Goal: Information Seeking & Learning: Learn about a topic

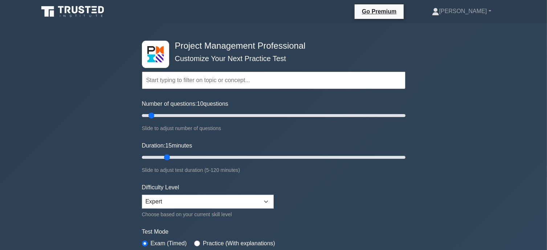
drag, startPoint x: 157, startPoint y: 157, endPoint x: 164, endPoint y: 156, distance: 7.3
type input "15"
click at [164, 156] on input "Duration: 15 minutes" at bounding box center [273, 157] width 263 height 9
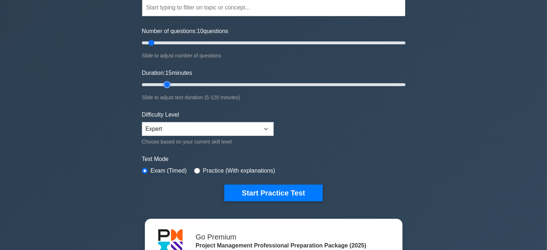
scroll to position [96, 0]
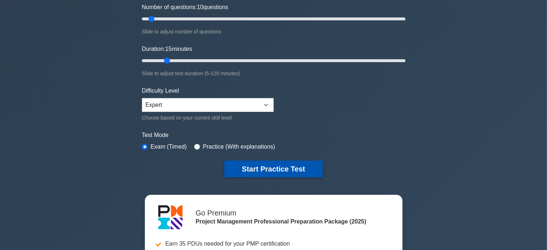
click at [277, 166] on button "Start Practice Test" at bounding box center [273, 168] width 98 height 17
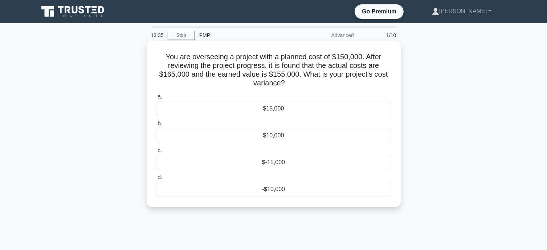
click at [273, 190] on div "-$10,000" at bounding box center [273, 188] width 235 height 15
click at [156, 180] on input "d. -$10,000" at bounding box center [156, 177] width 0 height 5
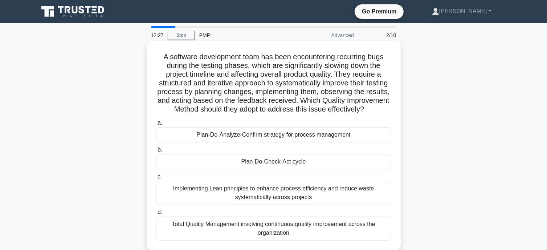
scroll to position [24, 0]
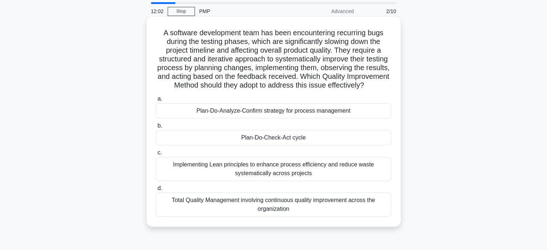
click at [318, 180] on div "Implementing Lean principles to enhance process efficiency and reduce waste sys…" at bounding box center [273, 169] width 235 height 24
click at [156, 155] on input "c. Implementing Lean principles to enhance process efficiency and reduce waste …" at bounding box center [156, 152] width 0 height 5
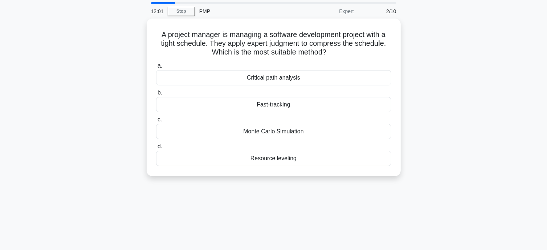
scroll to position [0, 0]
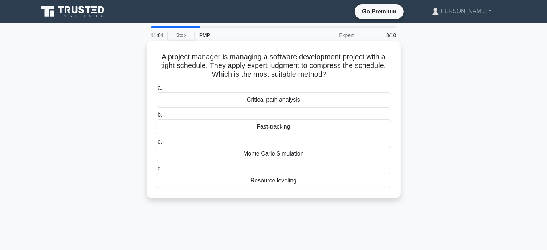
click at [299, 101] on div "Critical path analysis" at bounding box center [273, 99] width 235 height 15
click at [156, 90] on input "a. Critical path analysis" at bounding box center [156, 88] width 0 height 5
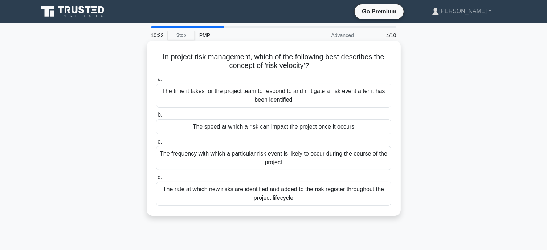
click at [281, 128] on div "The speed at which a risk can impact the project once it occurs" at bounding box center [273, 126] width 235 height 15
click at [156, 117] on input "b. The speed at which a risk can impact the project once it occurs" at bounding box center [156, 114] width 0 height 5
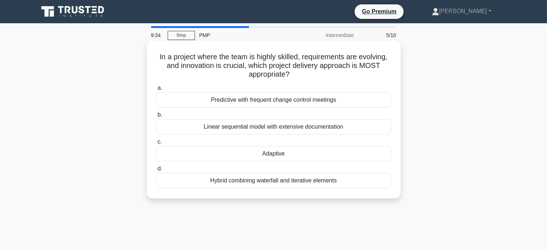
click at [282, 154] on div "Adaptive" at bounding box center [273, 153] width 235 height 15
click at [156, 144] on input "c. Adaptive" at bounding box center [156, 141] width 0 height 5
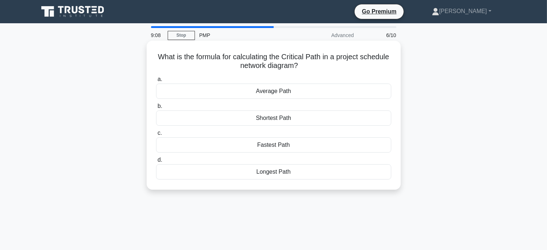
click at [291, 174] on div "Longest Path" at bounding box center [273, 171] width 235 height 15
click at [156, 162] on input "d. Longest Path" at bounding box center [156, 159] width 0 height 5
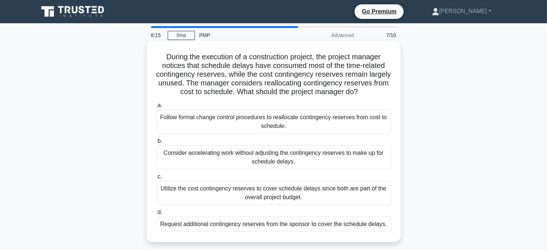
scroll to position [24, 0]
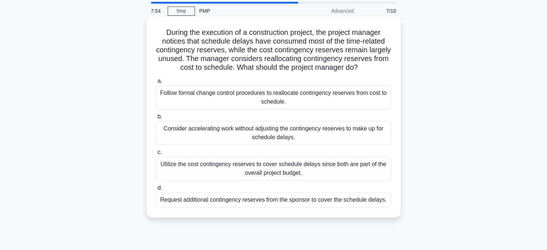
click at [334, 177] on div "Utilize the cost contingency reserves to cover schedule delays since both are p…" at bounding box center [273, 168] width 235 height 24
click at [156, 155] on input "c. Utilize the cost contingency reserves to cover schedule delays since both ar…" at bounding box center [156, 152] width 0 height 5
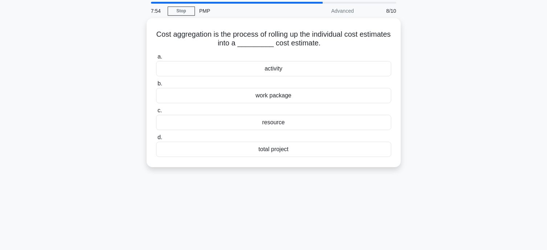
scroll to position [0, 0]
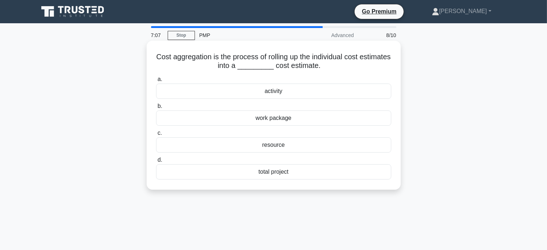
click at [272, 120] on div "work package" at bounding box center [273, 117] width 235 height 15
click at [156, 108] on input "b. work package" at bounding box center [156, 106] width 0 height 5
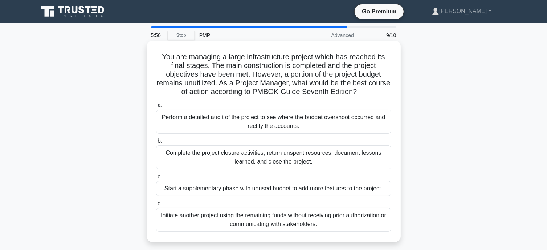
click at [292, 161] on div "Complete the project closure activities, return unspent resources, document les…" at bounding box center [273, 157] width 235 height 24
click at [156, 143] on input "b. Complete the project closure activities, return unspent resources, document …" at bounding box center [156, 141] width 0 height 5
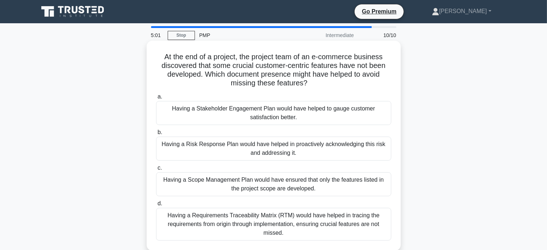
scroll to position [24, 0]
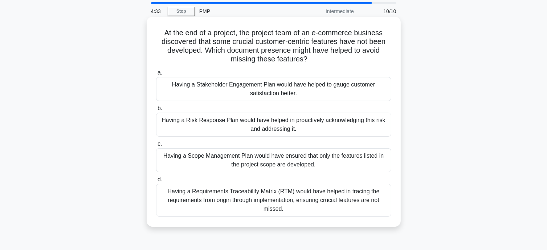
click at [322, 197] on div "Having a Requirements Traceability Matrix (RTM) would have helped in tracing th…" at bounding box center [273, 200] width 235 height 33
click at [156, 182] on input "d. Having a Requirements Traceability Matrix (RTM) would have helped in tracing…" at bounding box center [156, 179] width 0 height 5
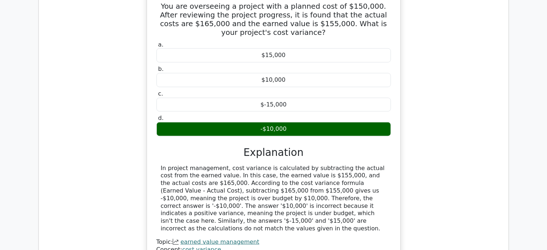
scroll to position [580, 0]
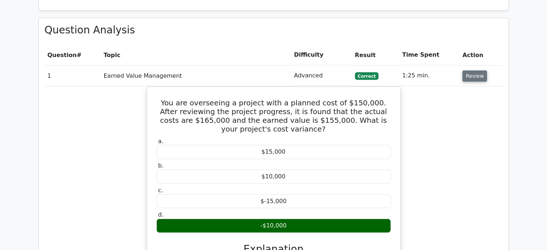
click at [476, 70] on button "Review" at bounding box center [474, 75] width 25 height 11
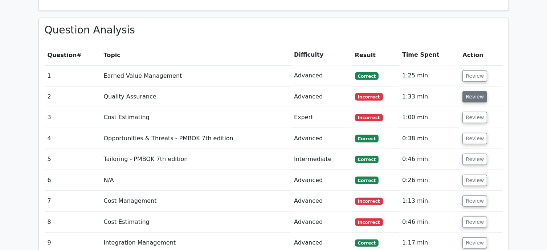
click at [476, 91] on button "Review" at bounding box center [474, 96] width 25 height 11
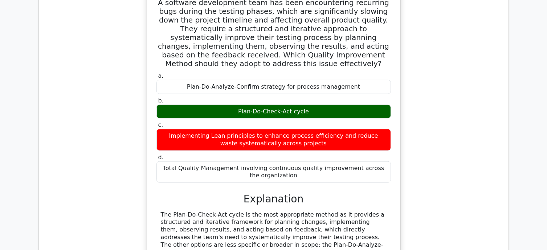
scroll to position [749, 0]
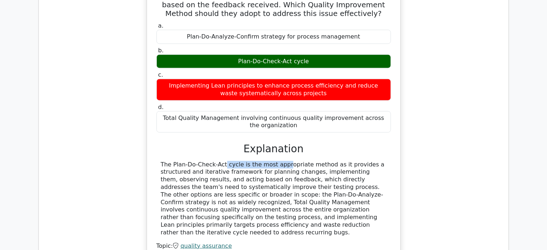
drag, startPoint x: 172, startPoint y: 136, endPoint x: 235, endPoint y: 138, distance: 63.1
click at [235, 161] on div "The Plan-Do-Check-Act cycle is the most appropriate method as it provides a str…" at bounding box center [274, 198] width 226 height 75
copy div "Plan-Do-Check-Act cycle"
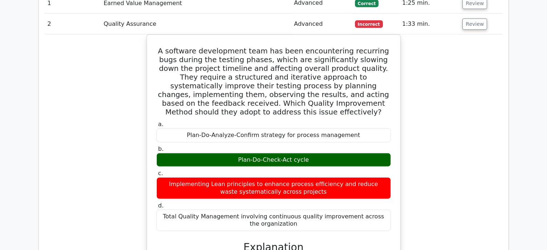
scroll to position [556, 0]
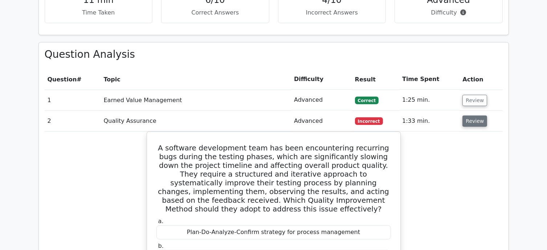
click at [472, 115] on button "Review" at bounding box center [474, 120] width 25 height 11
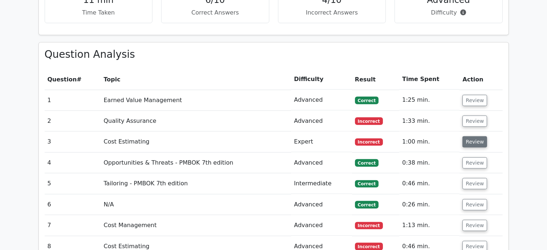
click at [473, 136] on button "Review" at bounding box center [474, 141] width 25 height 11
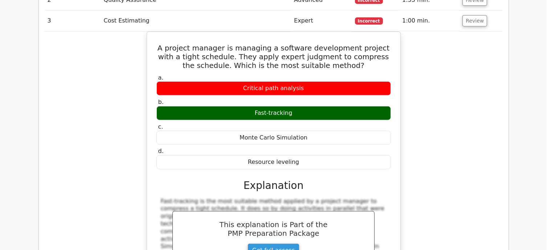
scroll to position [653, 0]
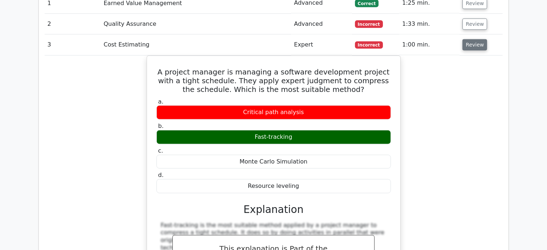
click at [472, 39] on button "Review" at bounding box center [474, 44] width 25 height 11
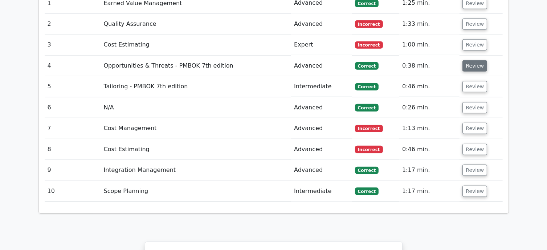
click at [473, 60] on button "Review" at bounding box center [474, 65] width 25 height 11
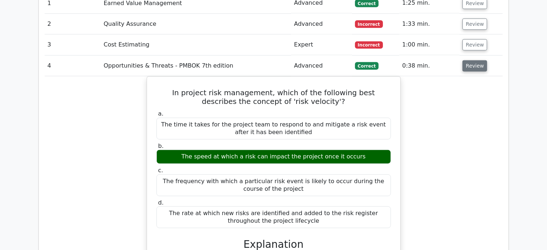
click at [473, 60] on button "Review" at bounding box center [474, 65] width 25 height 11
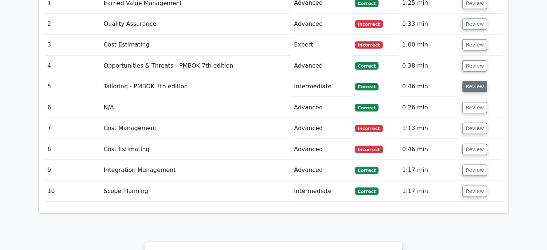
click at [473, 81] on button "Review" at bounding box center [474, 86] width 25 height 11
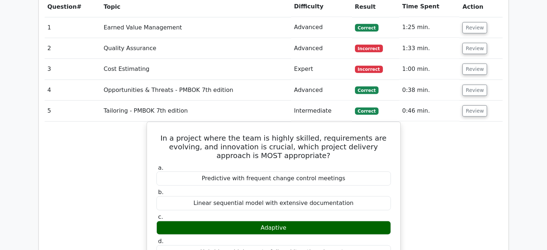
scroll to position [604, 0]
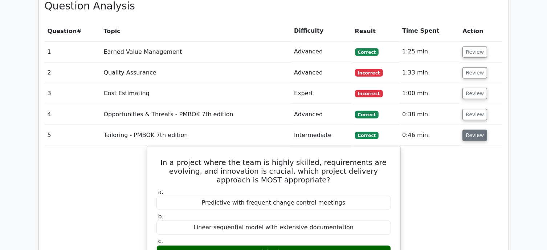
click at [471, 129] on button "Review" at bounding box center [474, 134] width 25 height 11
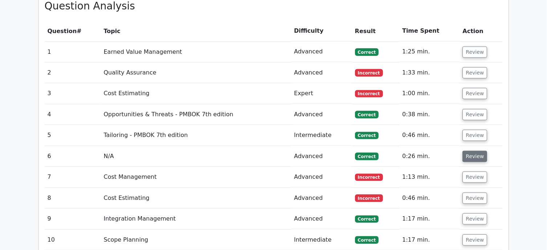
click at [476, 151] on button "Review" at bounding box center [474, 156] width 25 height 11
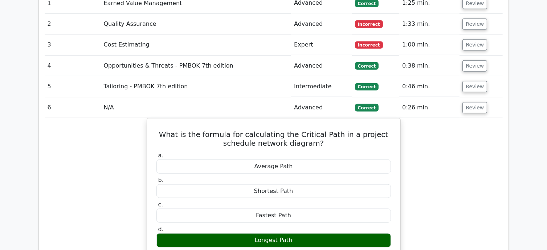
scroll to position [677, 0]
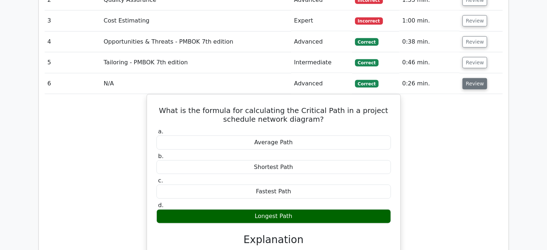
click at [469, 78] on button "Review" at bounding box center [474, 83] width 25 height 11
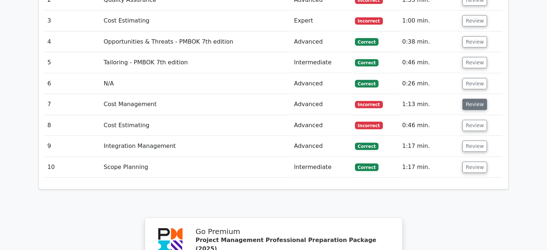
click at [468, 99] on button "Review" at bounding box center [474, 104] width 25 height 11
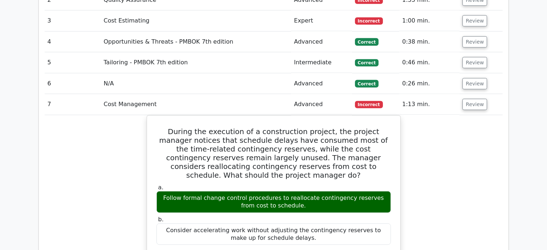
scroll to position [653, 0]
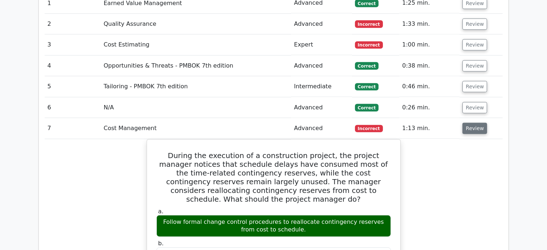
click at [473, 123] on button "Review" at bounding box center [474, 128] width 25 height 11
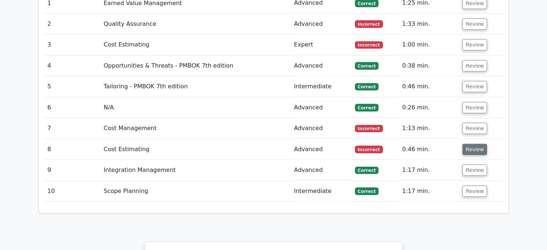
click at [473, 144] on button "Review" at bounding box center [474, 149] width 25 height 11
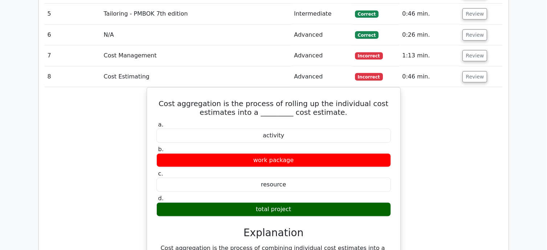
scroll to position [749, 0]
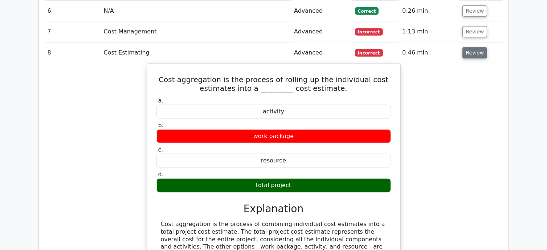
click at [470, 47] on button "Review" at bounding box center [474, 52] width 25 height 11
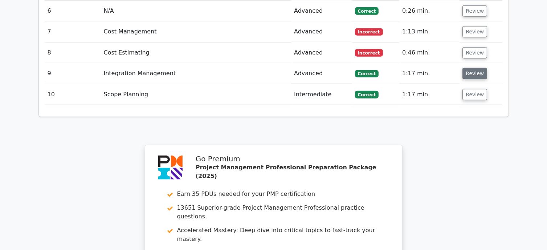
click at [473, 68] on button "Review" at bounding box center [474, 73] width 25 height 11
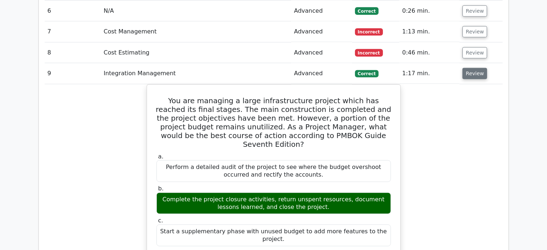
click at [469, 68] on button "Review" at bounding box center [474, 73] width 25 height 11
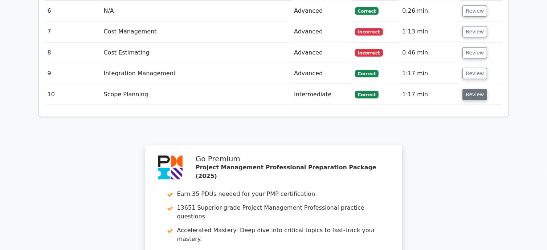
click at [473, 89] on button "Review" at bounding box center [474, 94] width 25 height 11
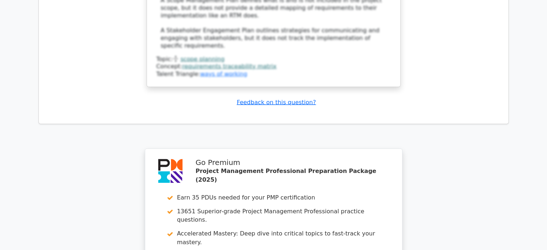
scroll to position [1243, 0]
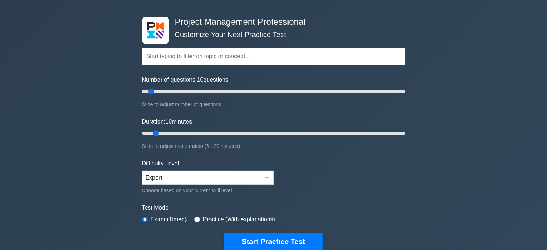
scroll to position [48, 0]
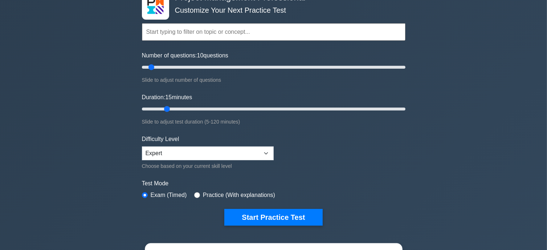
drag, startPoint x: 157, startPoint y: 110, endPoint x: 163, endPoint y: 106, distance: 7.5
type input "15"
click at [163, 106] on input "Duration: 15 minutes" at bounding box center [273, 108] width 263 height 9
click at [326, 147] on form "Topics Scope Management Time Management Cost Management Quality Management Risk…" at bounding box center [273, 113] width 263 height 224
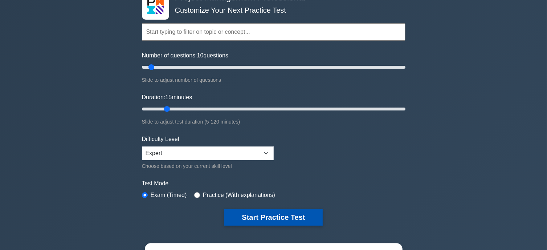
click at [268, 215] on button "Start Practice Test" at bounding box center [273, 217] width 98 height 17
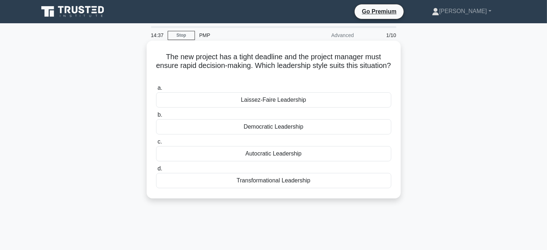
click at [306, 155] on div "Autocratic Leadership" at bounding box center [273, 153] width 235 height 15
click at [156, 144] on input "c. Autocratic Leadership" at bounding box center [156, 141] width 0 height 5
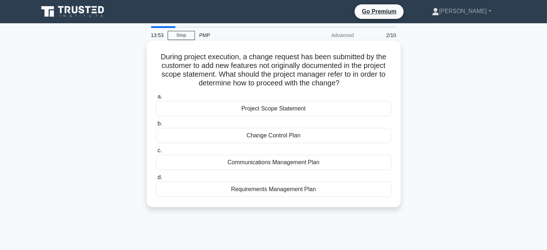
click at [284, 137] on div "Change Control Plan" at bounding box center [273, 135] width 235 height 15
click at [156, 126] on input "b. Change Control Plan" at bounding box center [156, 123] width 0 height 5
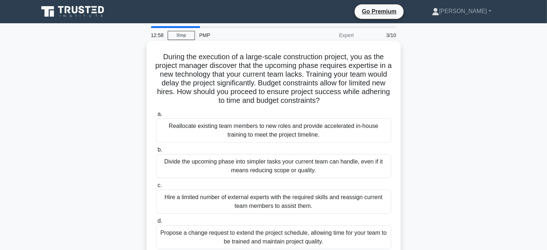
scroll to position [24, 0]
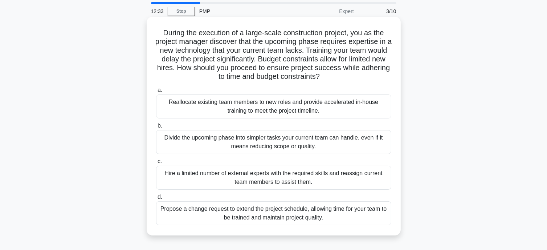
click at [314, 183] on div "Hire a limited number of external experts with the required skills and reassign…" at bounding box center [273, 177] width 235 height 24
click at [156, 164] on input "c. Hire a limited number of external experts with the required skills and reass…" at bounding box center [156, 161] width 0 height 5
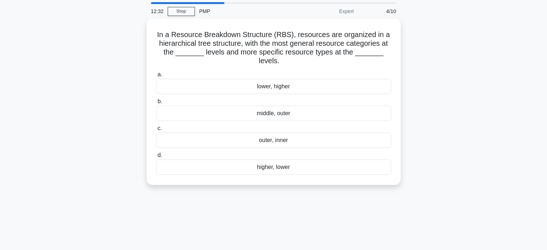
scroll to position [0, 0]
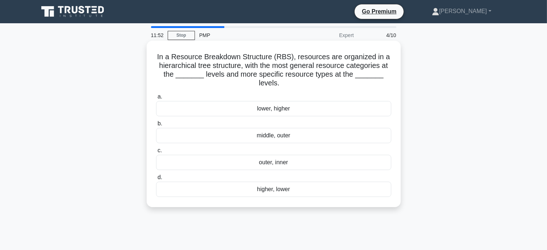
click at [267, 189] on div "higher, lower" at bounding box center [273, 188] width 235 height 15
click at [156, 180] on input "d. higher, lower" at bounding box center [156, 177] width 0 height 5
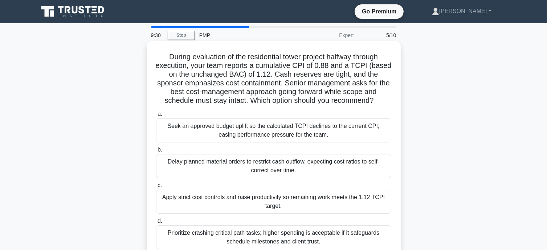
scroll to position [24, 0]
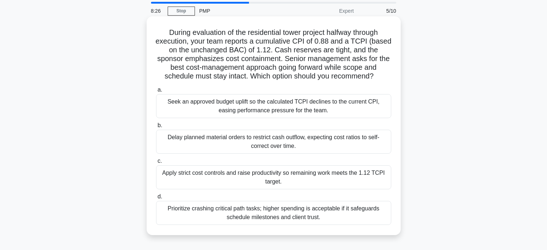
click at [318, 181] on div "Apply strict cost controls and raise productivity so remaining work meets the 1…" at bounding box center [273, 177] width 235 height 24
click at [156, 163] on input "c. Apply strict cost controls and raise productivity so remaining work meets th…" at bounding box center [156, 161] width 0 height 5
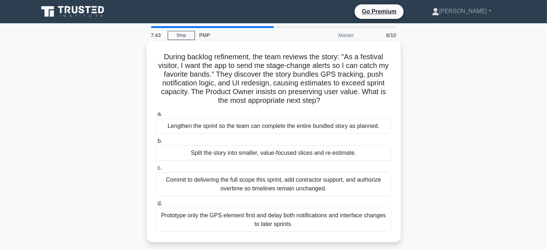
scroll to position [24, 0]
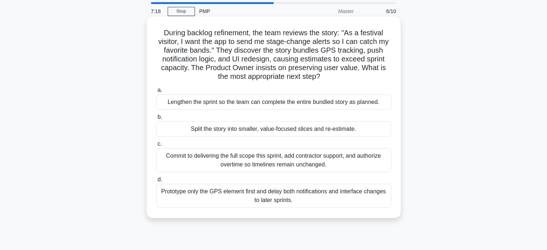
click at [263, 131] on div "Split the story into smaller, value-focused slices and re-estimate." at bounding box center [273, 128] width 235 height 15
click at [156, 119] on input "b. Split the story into smaller, value-focused slices and re-estimate." at bounding box center [156, 117] width 0 height 5
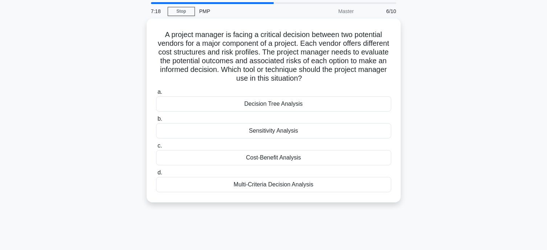
scroll to position [0, 0]
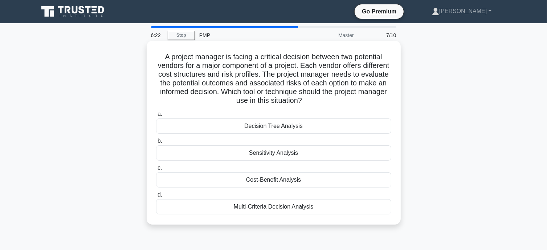
click at [318, 209] on div "Multi-Criteria Decision Analysis" at bounding box center [273, 206] width 235 height 15
click at [156, 197] on input "d. Multi-Criteria Decision Analysis" at bounding box center [156, 194] width 0 height 5
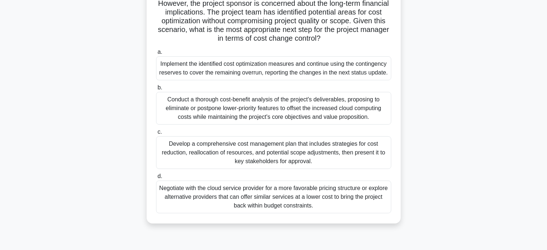
scroll to position [48, 0]
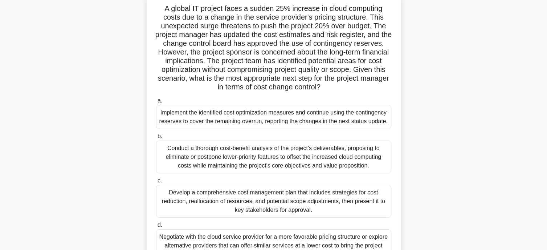
click at [287, 119] on div "Implement the identified cost optimization measures and continue using the cont…" at bounding box center [273, 117] width 235 height 24
click at [156, 103] on input "a. Implement the identified cost optimization measures and continue using the c…" at bounding box center [156, 100] width 0 height 5
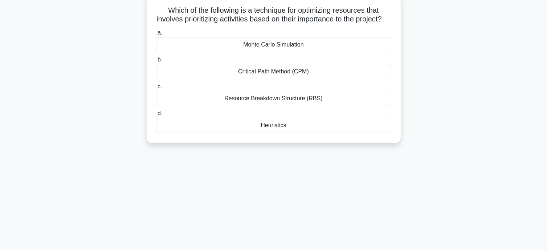
scroll to position [0, 0]
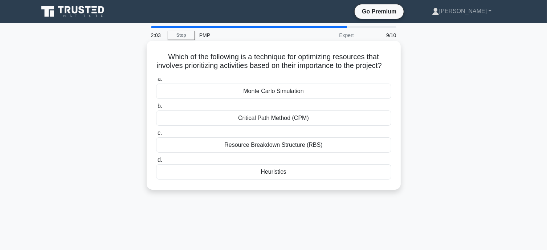
click at [281, 152] on div "Resource Breakdown Structure (RBS)" at bounding box center [273, 144] width 235 height 15
click at [156, 135] on input "c. Resource Breakdown Structure (RBS)" at bounding box center [156, 133] width 0 height 5
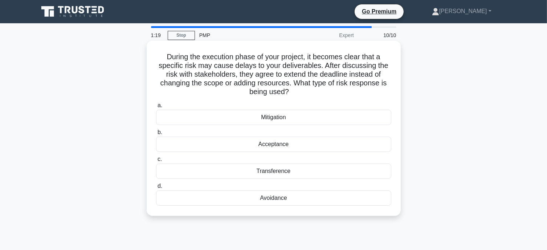
click at [280, 143] on div "Acceptance" at bounding box center [273, 143] width 235 height 15
click at [156, 135] on input "b. Acceptance" at bounding box center [156, 132] width 0 height 5
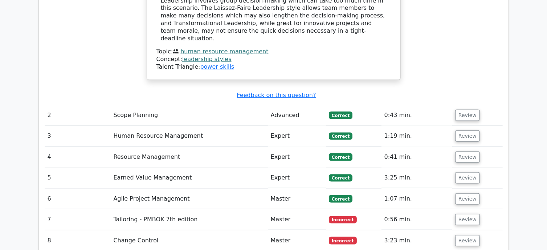
scroll to position [1040, 0]
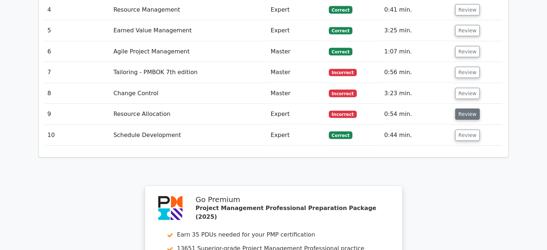
click at [465, 108] on button "Review" at bounding box center [467, 113] width 25 height 11
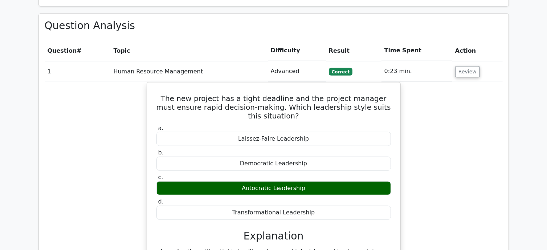
scroll to position [508, 0]
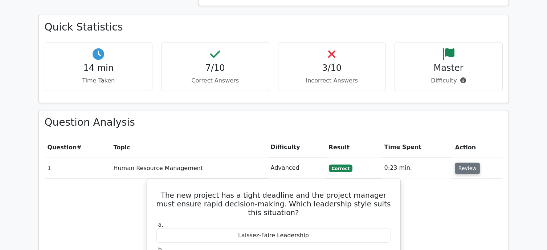
click at [469, 162] on button "Review" at bounding box center [467, 167] width 25 height 11
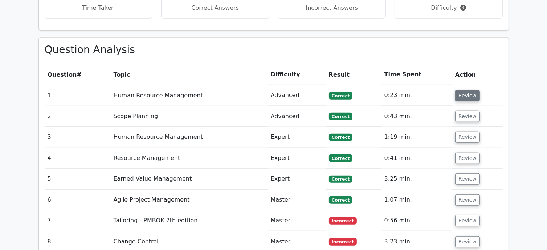
scroll to position [629, 0]
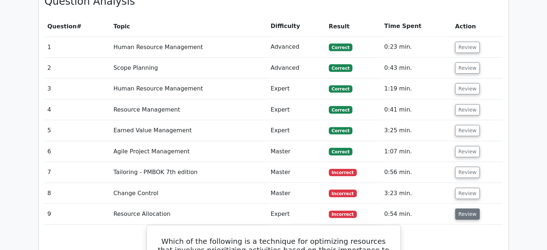
click at [463, 208] on button "Review" at bounding box center [467, 213] width 25 height 11
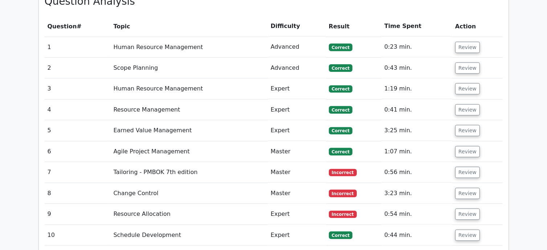
scroll to position [604, 0]
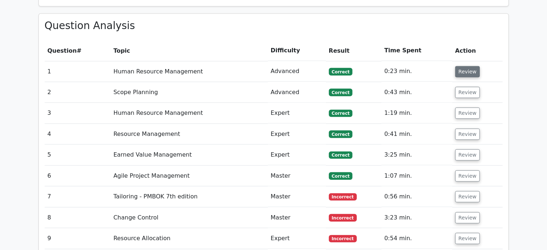
click at [463, 66] on button "Review" at bounding box center [467, 71] width 25 height 11
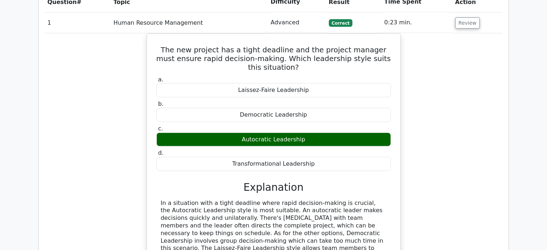
scroll to position [580, 0]
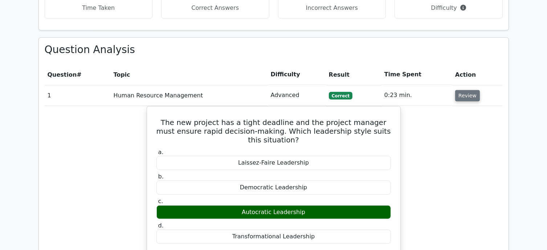
click at [465, 90] on button "Review" at bounding box center [467, 95] width 25 height 11
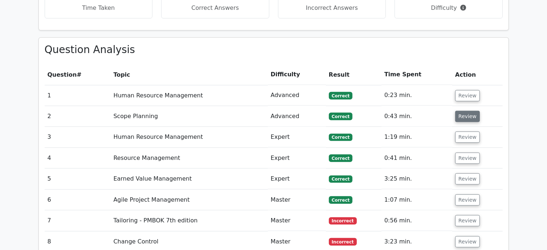
click at [463, 111] on button "Review" at bounding box center [467, 116] width 25 height 11
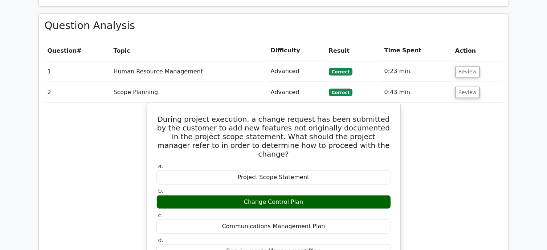
scroll to position [556, 0]
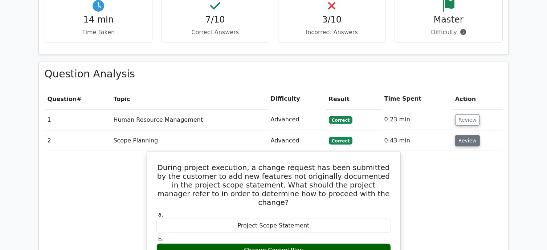
click at [464, 135] on button "Review" at bounding box center [467, 140] width 25 height 11
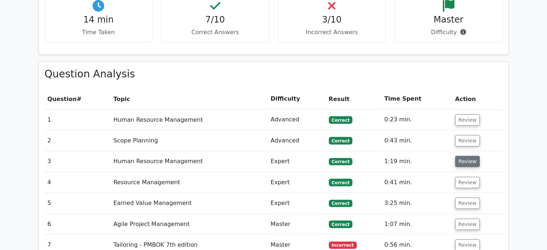
click at [469, 156] on button "Review" at bounding box center [467, 161] width 25 height 11
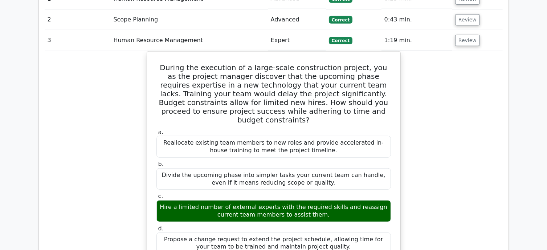
scroll to position [580, 0]
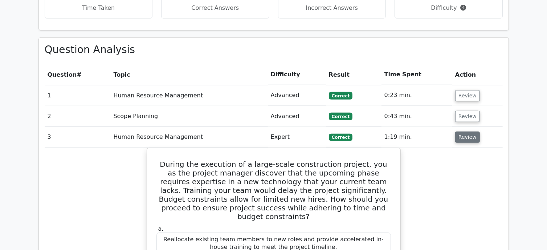
click at [468, 131] on button "Review" at bounding box center [467, 136] width 25 height 11
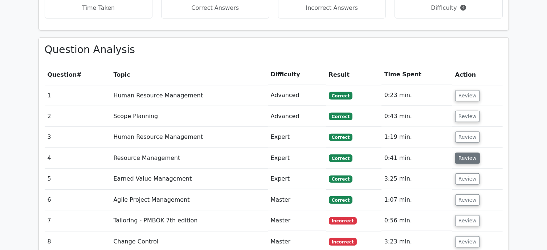
click at [468, 152] on button "Review" at bounding box center [467, 157] width 25 height 11
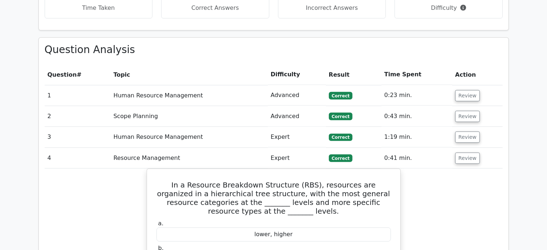
scroll to position [629, 0]
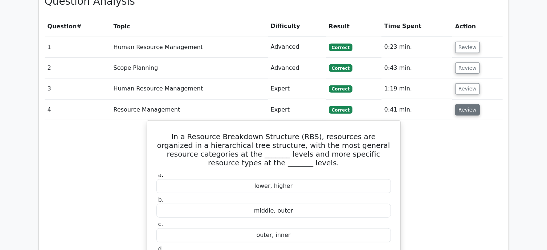
click at [466, 104] on button "Review" at bounding box center [467, 109] width 25 height 11
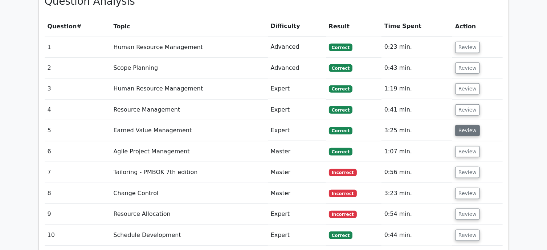
click at [465, 125] on button "Review" at bounding box center [467, 130] width 25 height 11
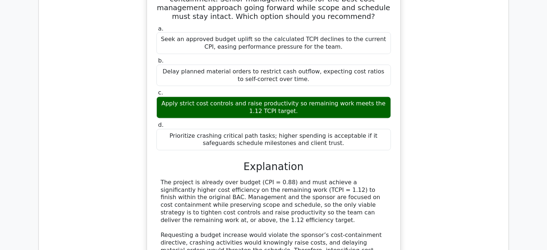
scroll to position [725, 0]
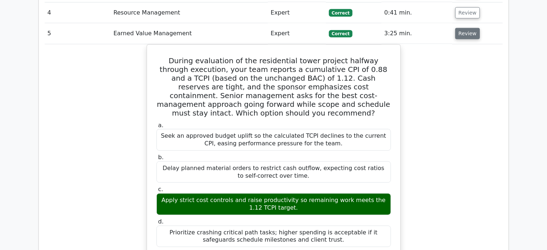
click at [468, 28] on button "Review" at bounding box center [467, 33] width 25 height 11
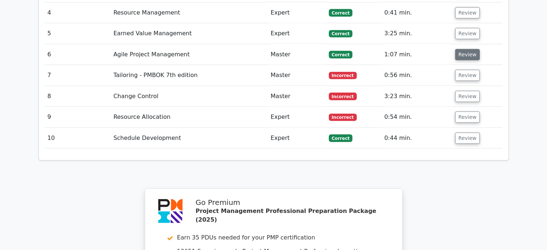
click at [464, 49] on button "Review" at bounding box center [467, 54] width 25 height 11
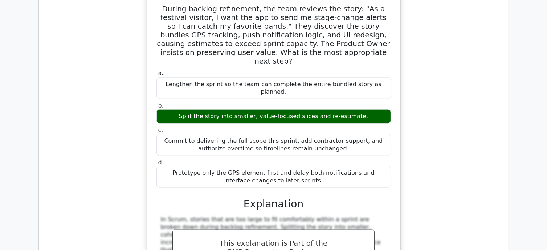
scroll to position [701, 0]
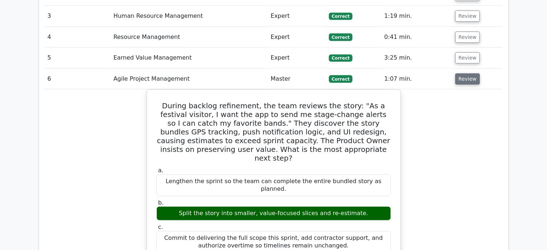
click at [466, 73] on button "Review" at bounding box center [467, 78] width 25 height 11
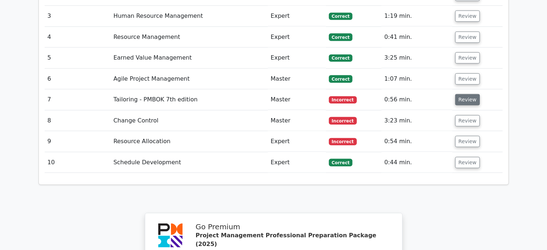
click at [464, 94] on button "Review" at bounding box center [467, 99] width 25 height 11
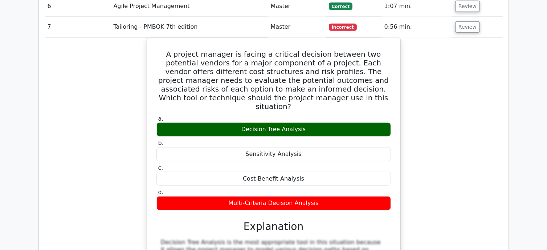
scroll to position [725, 0]
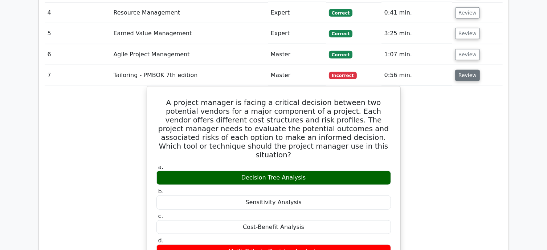
click at [468, 70] on button "Review" at bounding box center [467, 75] width 25 height 11
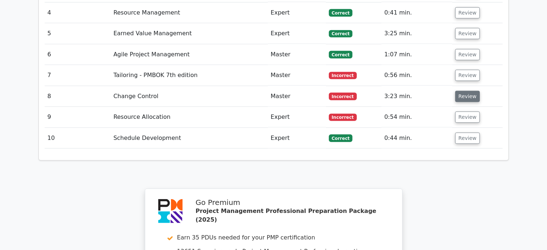
click at [466, 91] on button "Review" at bounding box center [467, 96] width 25 height 11
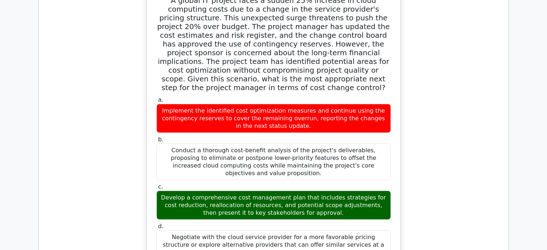
scroll to position [749, 0]
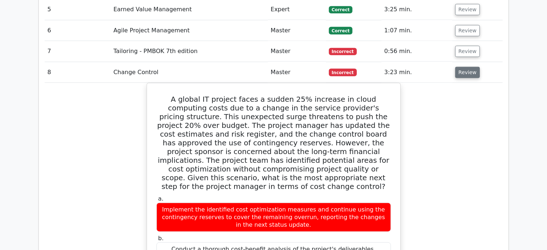
click at [474, 67] on button "Review" at bounding box center [467, 72] width 25 height 11
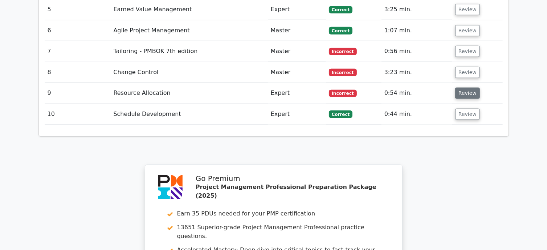
click at [463, 87] on button "Review" at bounding box center [467, 92] width 25 height 11
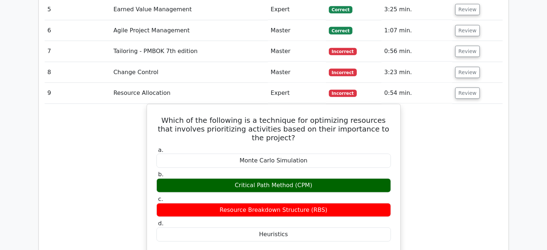
scroll to position [798, 0]
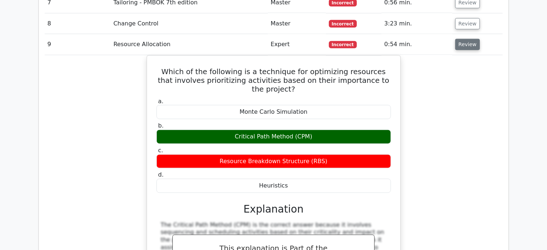
click at [469, 39] on button "Review" at bounding box center [467, 44] width 25 height 11
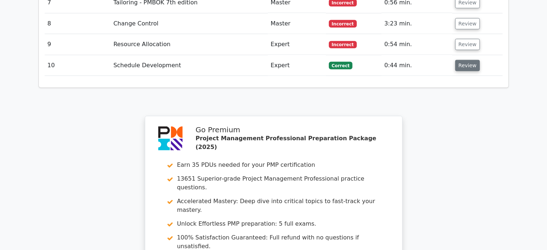
click at [468, 60] on button "Review" at bounding box center [467, 65] width 25 height 11
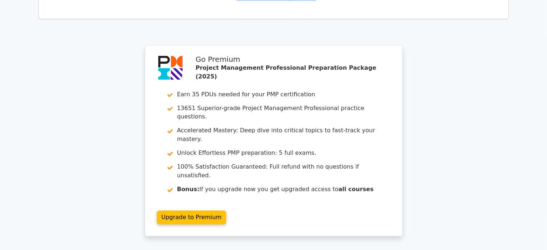
scroll to position [1314, 0]
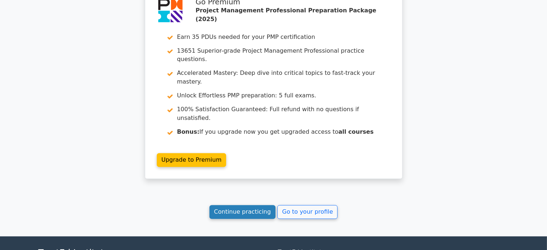
click at [229, 205] on link "Continue practicing" at bounding box center [242, 212] width 66 height 14
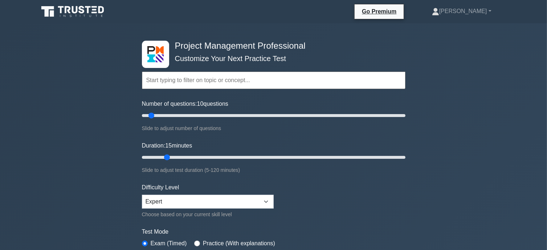
drag, startPoint x: 155, startPoint y: 156, endPoint x: 163, endPoint y: 155, distance: 7.7
type input "15"
click at [163, 155] on input "Duration: 15 minutes" at bounding box center [273, 157] width 263 height 9
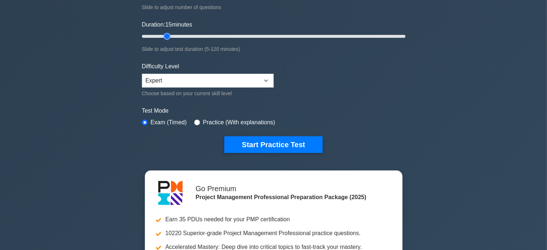
scroll to position [145, 0]
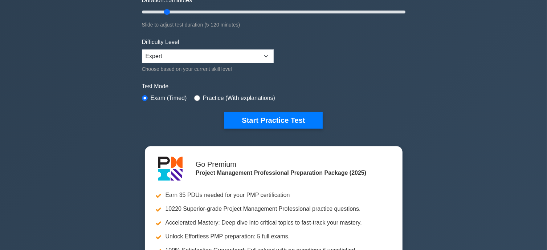
click at [480, 110] on div "Project Management Professional Customize Your Next Practice Test Topics Scope …" at bounding box center [273, 99] width 547 height 443
